Goal: Information Seeking & Learning: Learn about a topic

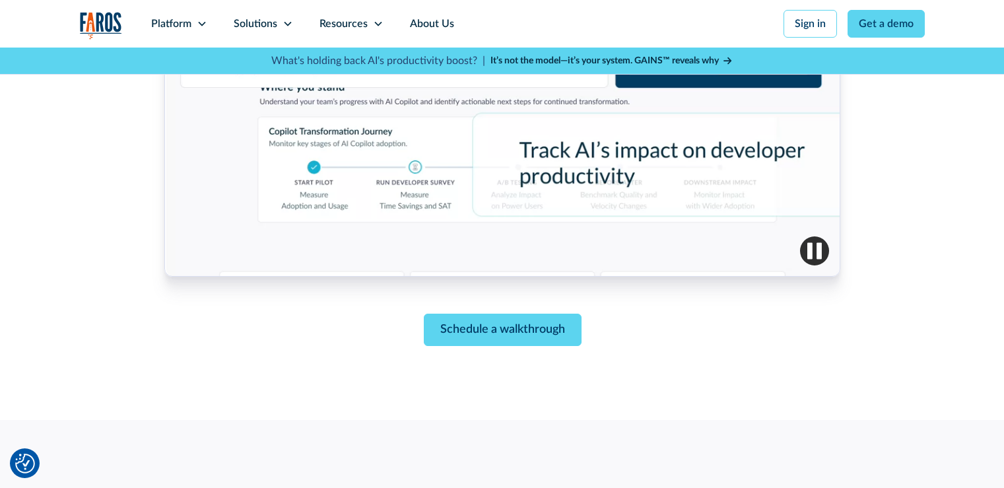
click at [601, 324] on div "Schedule a walkthrough" at bounding box center [502, 329] width 676 height 32
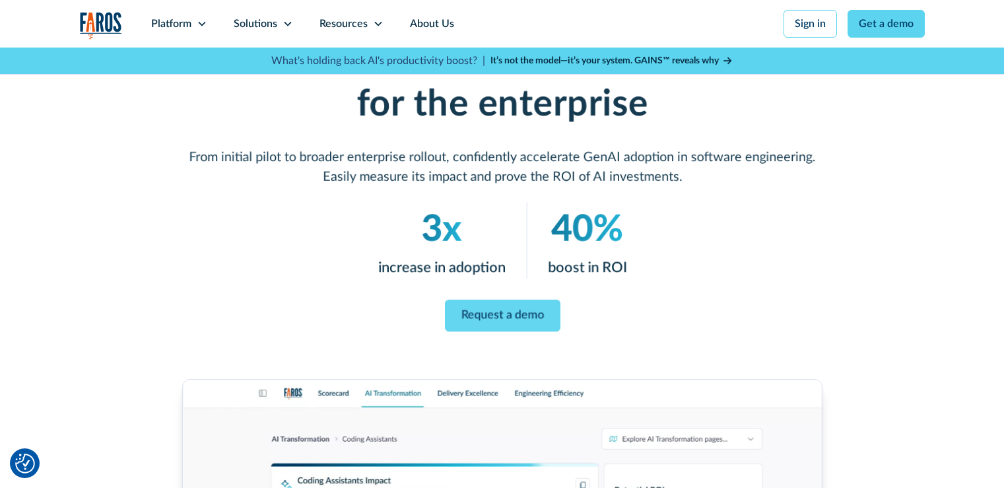
scroll to position [198, 0]
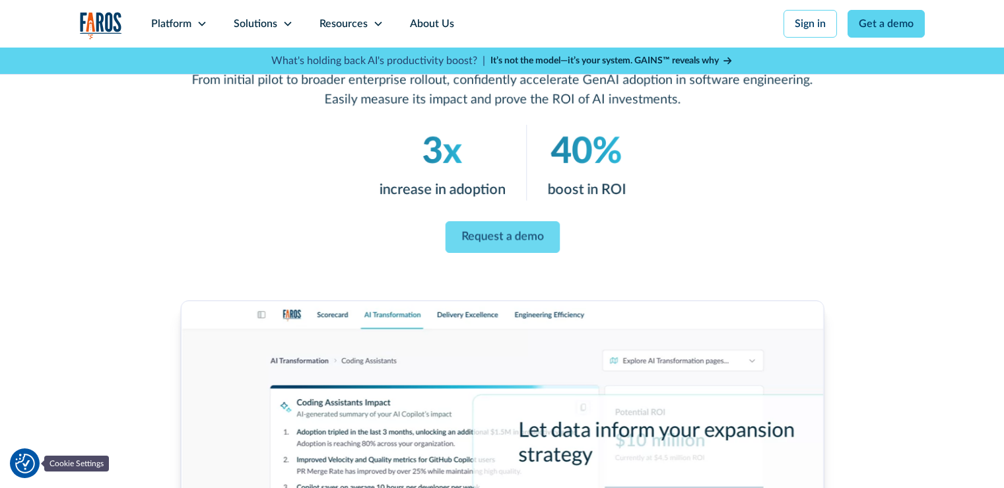
click at [29, 461] on img "Cookie Settings" at bounding box center [25, 463] width 20 height 20
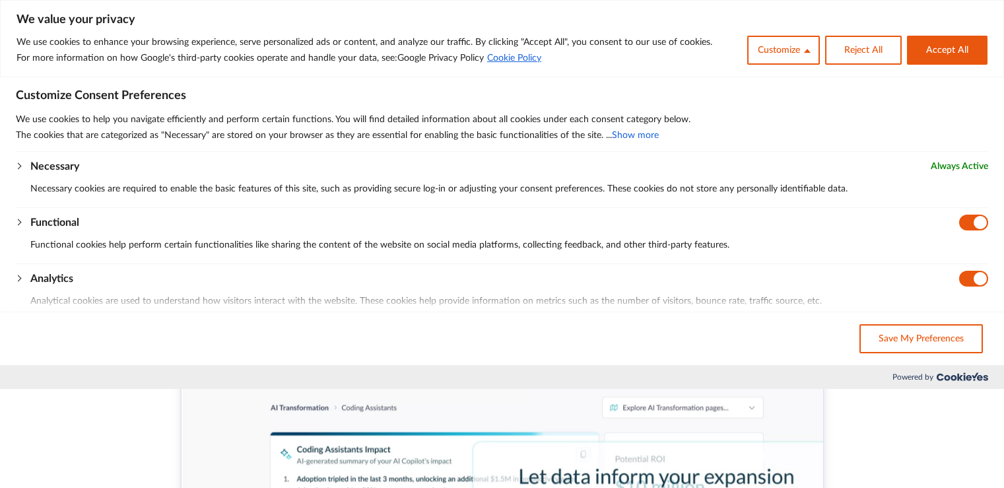
scroll to position [0, 0]
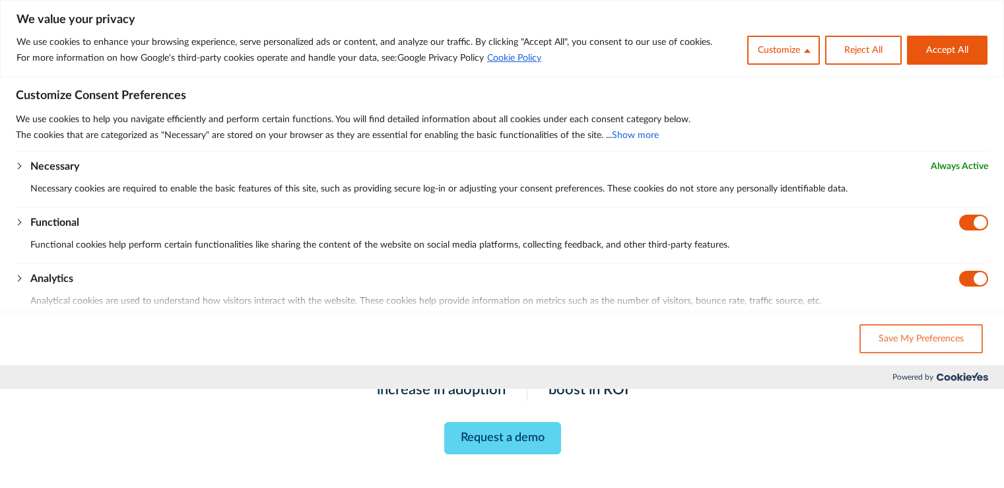
click at [894, 341] on button "Save My Preferences" at bounding box center [920, 338] width 123 height 29
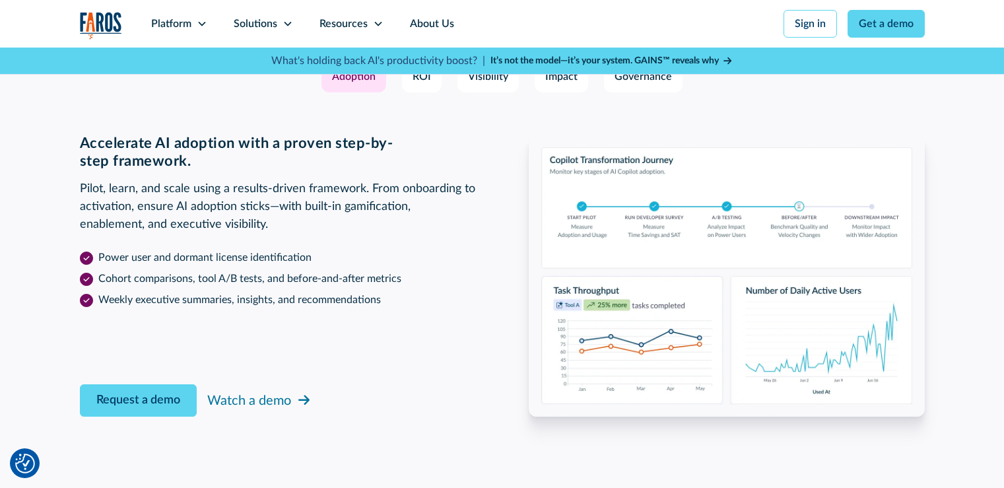
scroll to position [2178, 0]
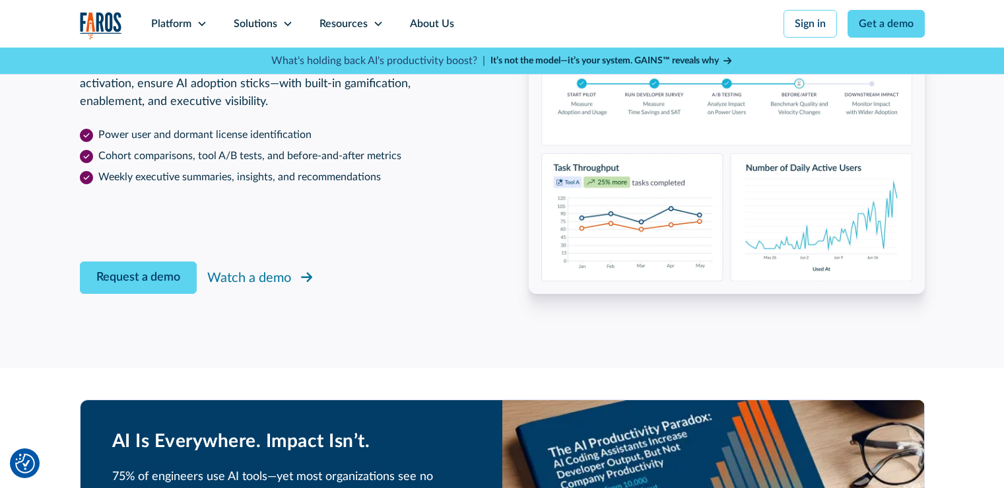
click at [247, 269] on div "Watch a demo" at bounding box center [249, 278] width 84 height 20
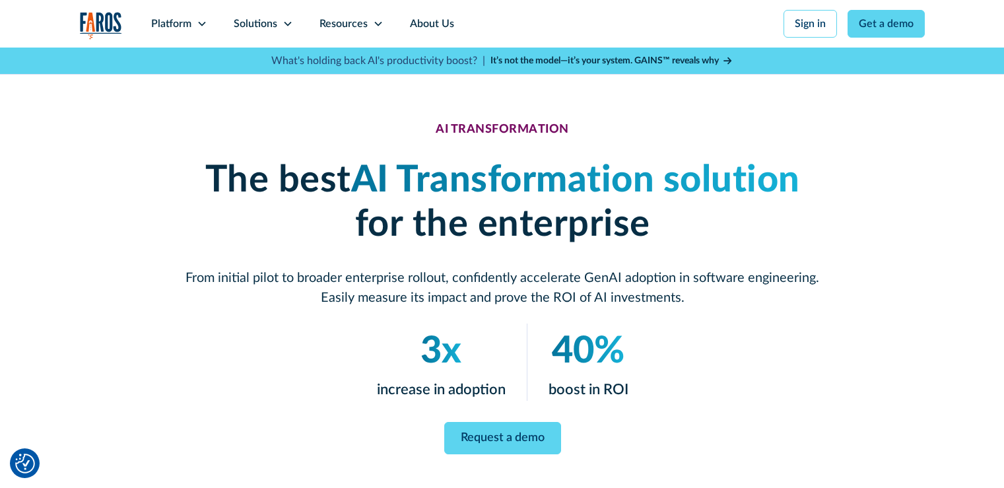
click at [725, 61] on icon at bounding box center [727, 60] width 8 height 9
